Goal: Information Seeking & Learning: Learn about a topic

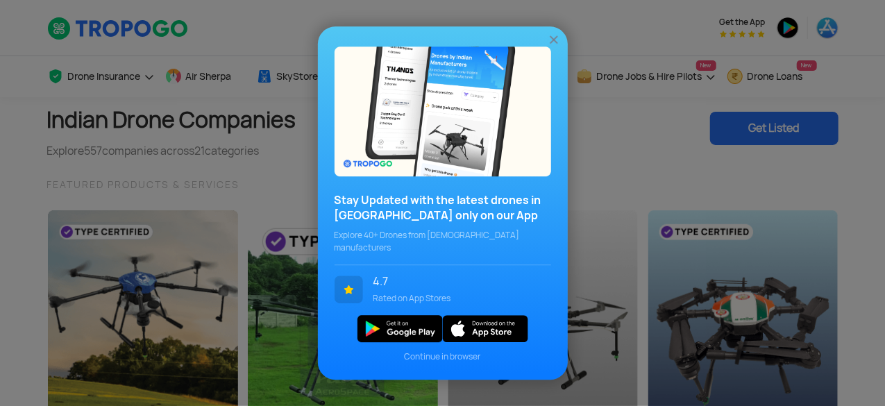
click at [554, 43] on img at bounding box center [554, 40] width 14 height 14
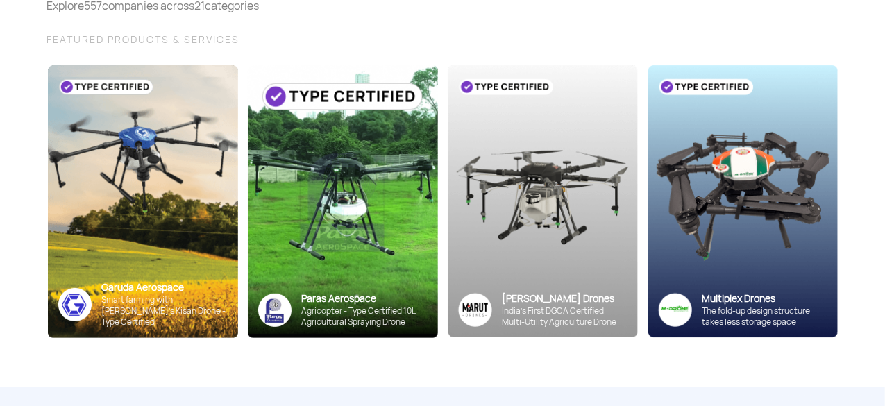
scroll to position [146, 0]
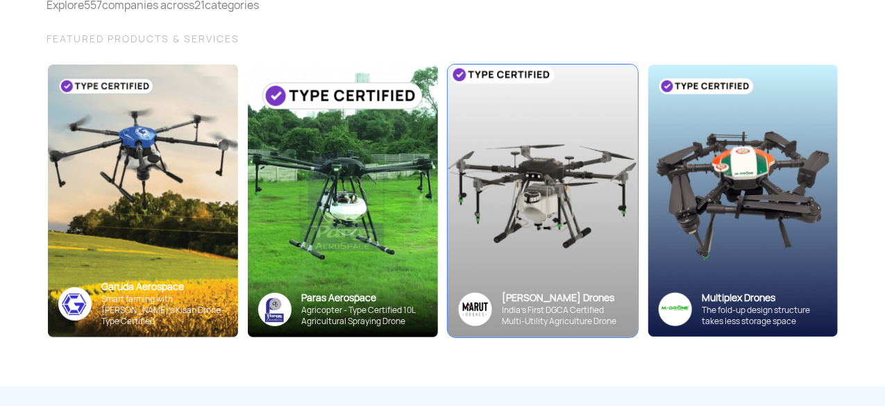
click at [530, 308] on div "India’s First DGCA Certified Multi-Utility Agriculture Drone" at bounding box center [564, 316] width 125 height 22
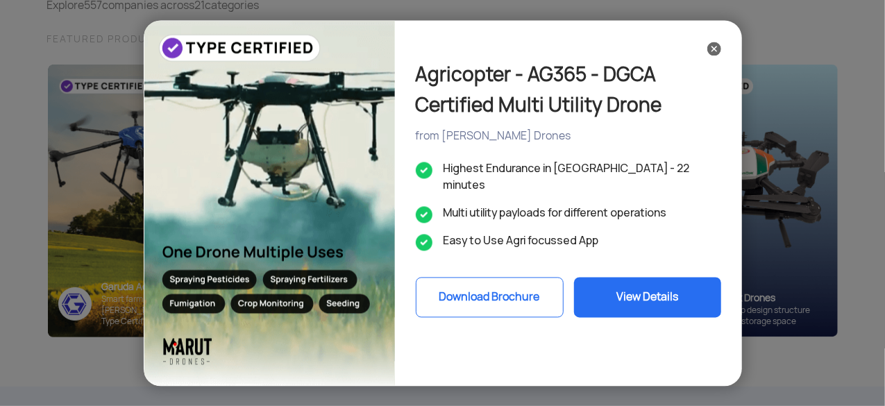
click at [629, 287] on button "View Details" at bounding box center [647, 297] width 147 height 40
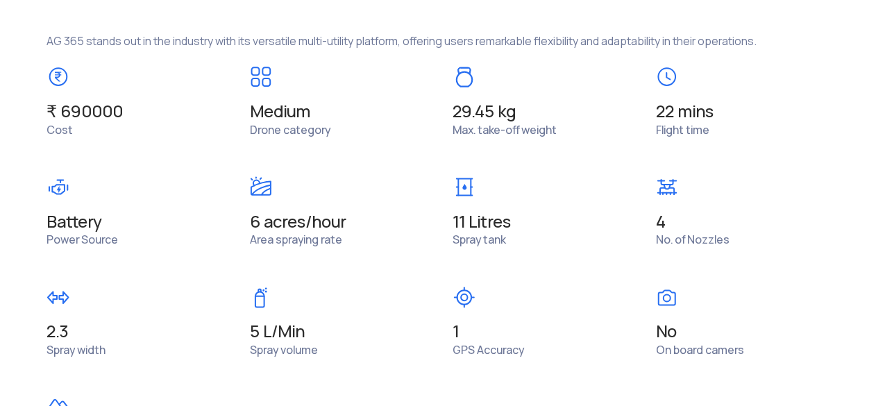
scroll to position [1083, 0]
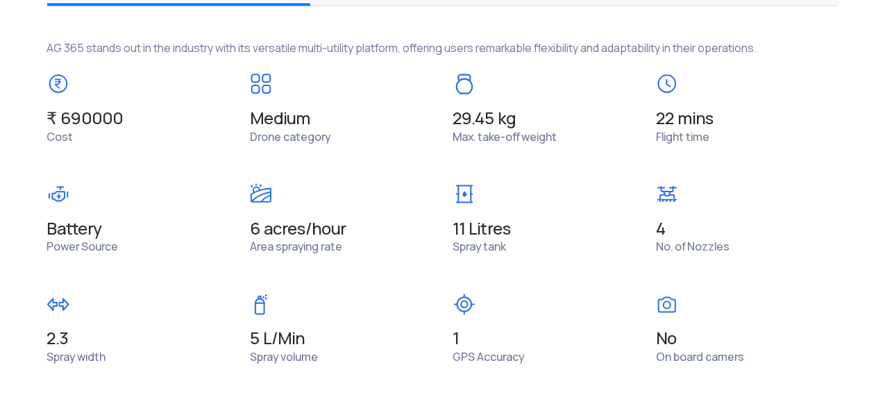
click at [105, 119] on span "₹ 690000" at bounding box center [85, 119] width 76 height 22
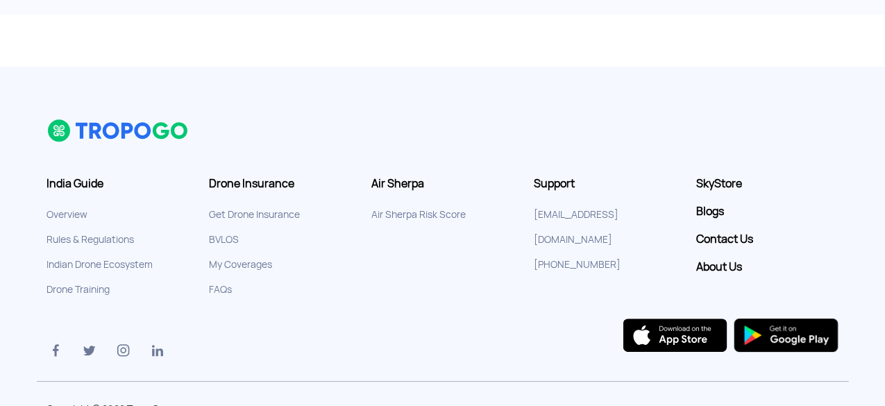
scroll to position [1988, 0]
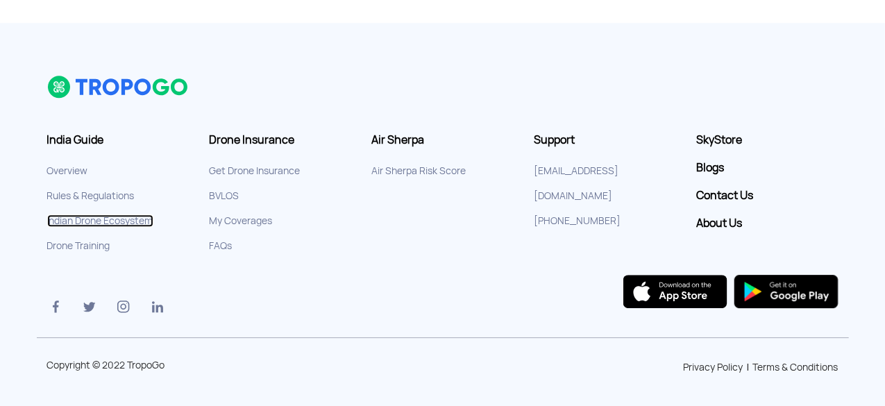
click at [93, 219] on link "Indian Drone Ecosystem" at bounding box center [100, 220] width 106 height 12
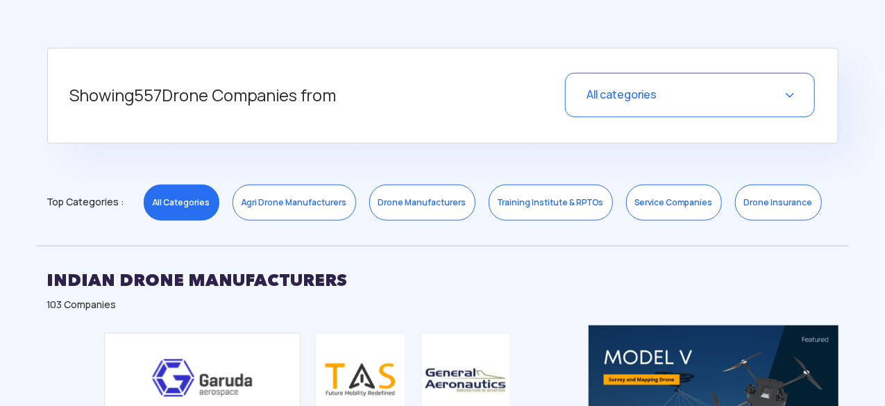
scroll to position [547, 0]
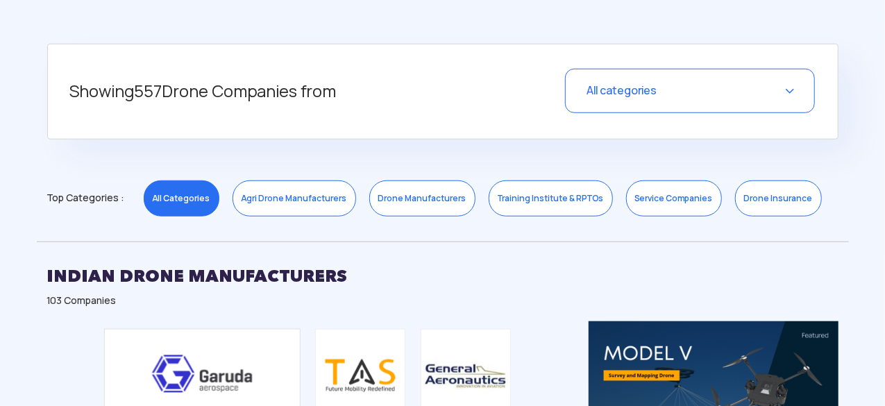
click at [427, 202] on link "Drone Manufacturers" at bounding box center [422, 198] width 106 height 36
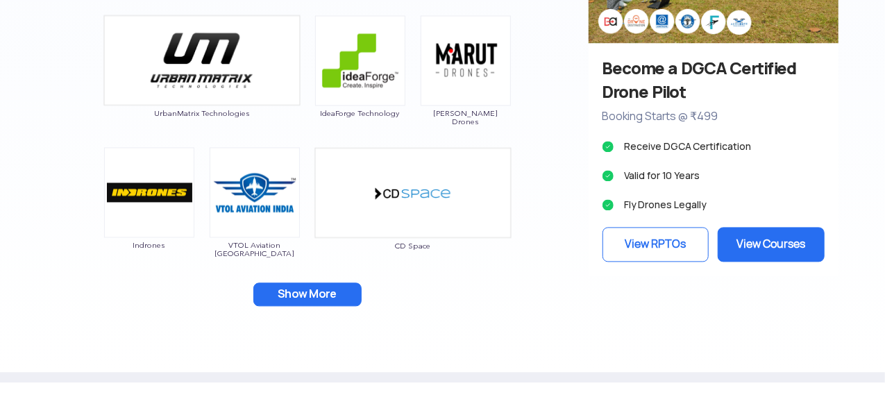
scroll to position [1390, 0]
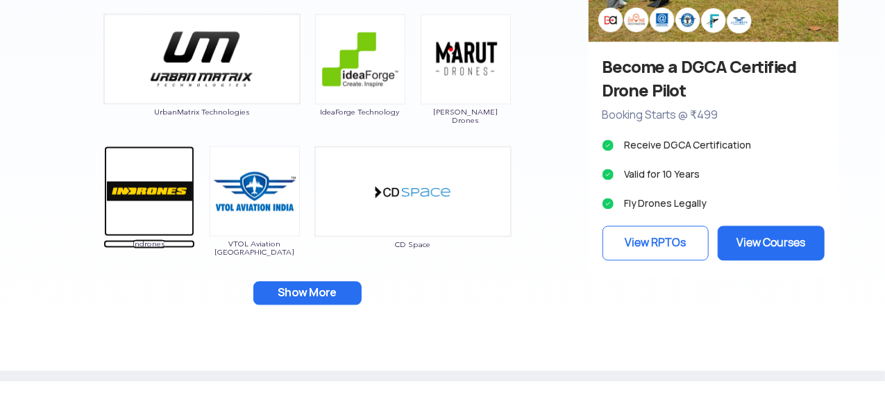
click at [167, 225] on img at bounding box center [149, 191] width 90 height 90
